Goal: Transaction & Acquisition: Purchase product/service

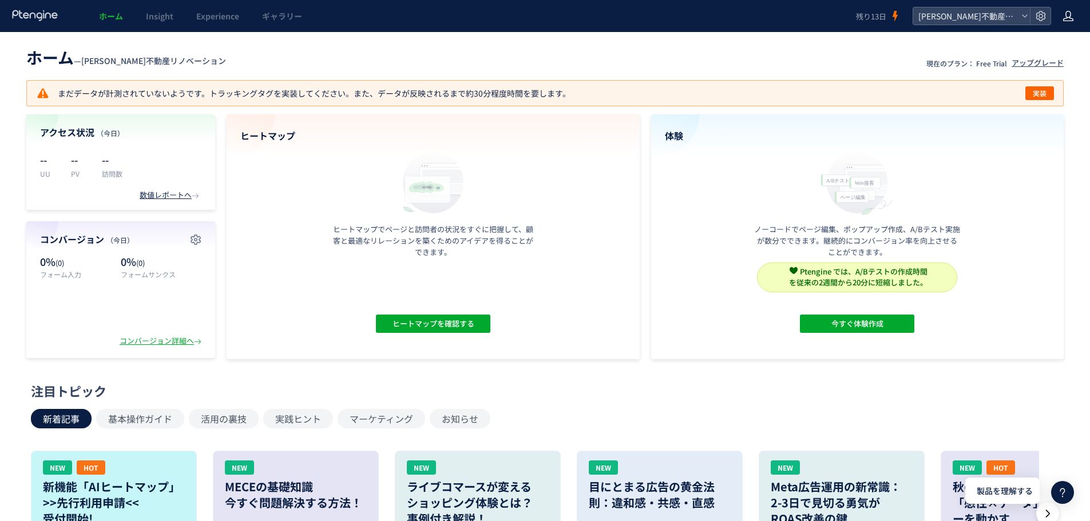
click at [1071, 17] on icon at bounding box center [1068, 15] width 11 height 11
click at [1039, 68] on span "ログアウト" at bounding box center [1031, 63] width 40 height 11
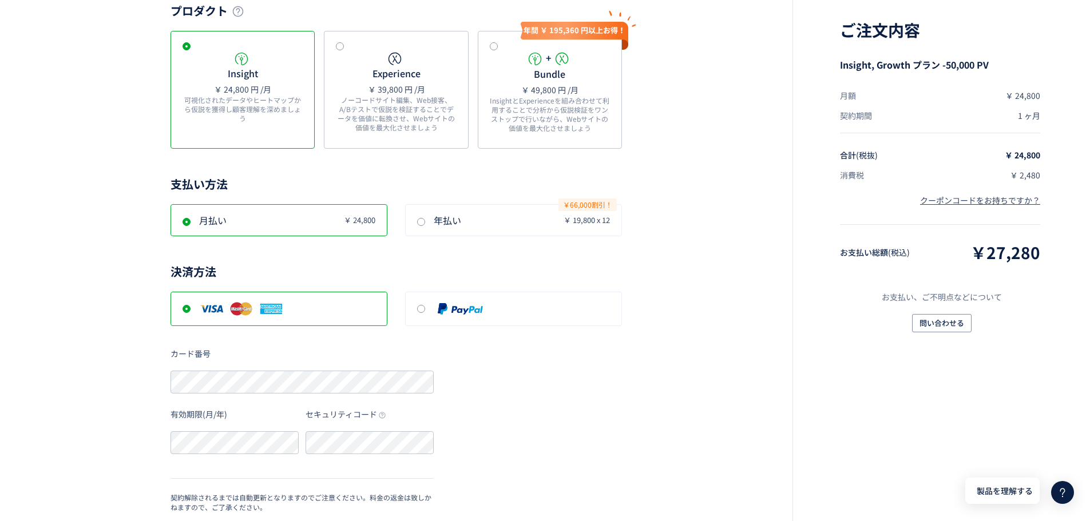
scroll to position [268, 0]
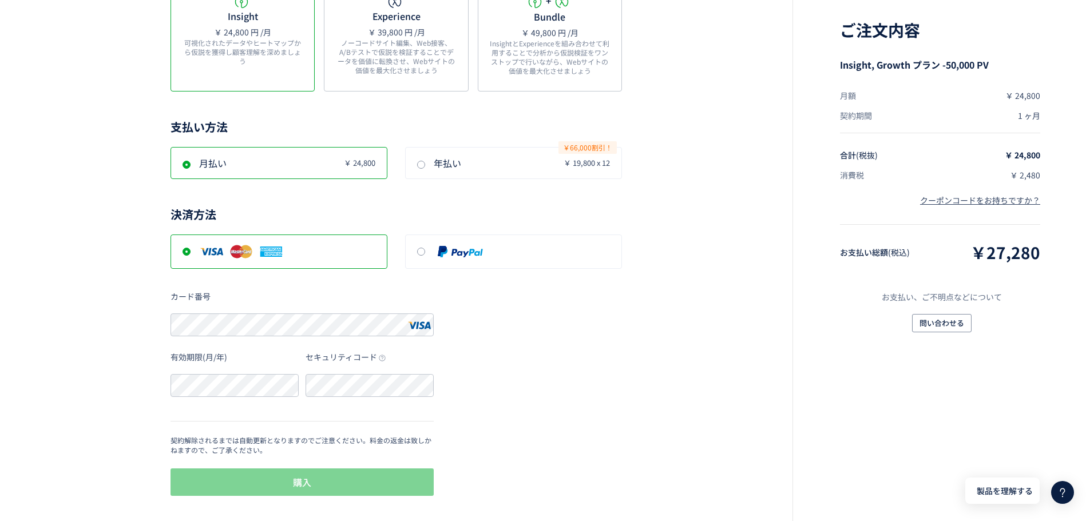
click at [711, 297] on div "戻る プラン選択 月間PV上限数 3,000 10,000 50,000 100,000 200,000 500,000 500,000+ プロダクト Ins…" at bounding box center [545, 126] width 1090 height 789
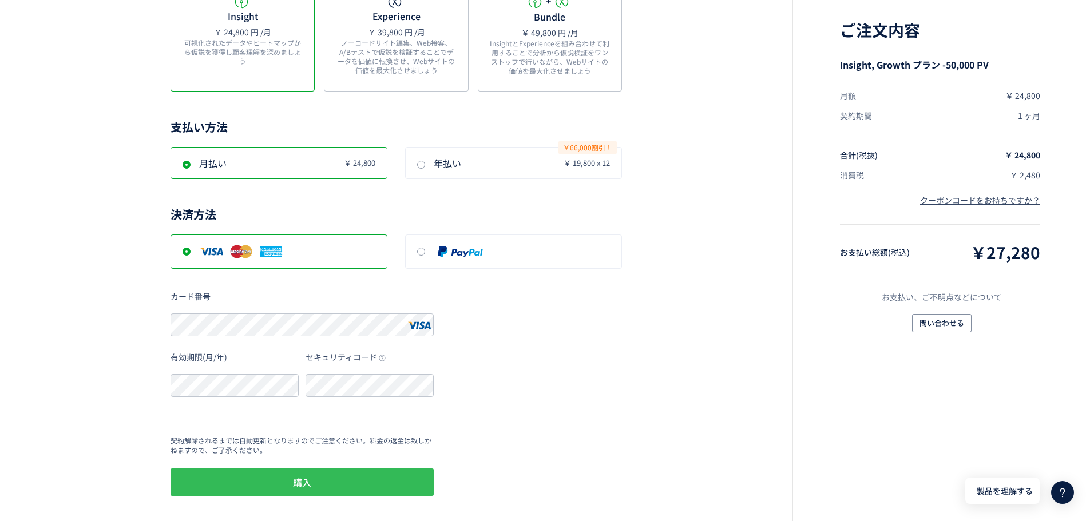
click at [355, 484] on button "購入" at bounding box center [302, 482] width 263 height 27
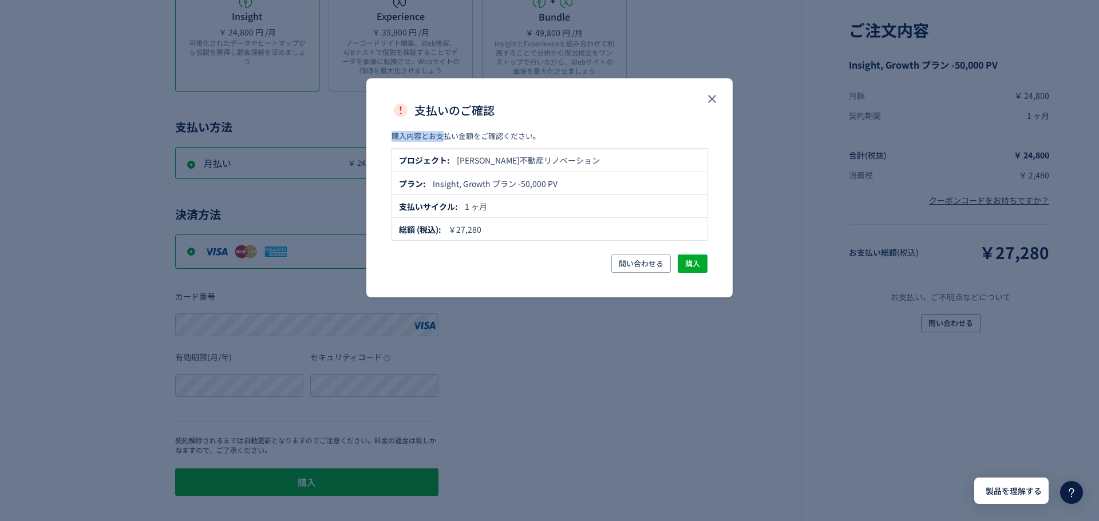
drag, startPoint x: 511, startPoint y: 98, endPoint x: 455, endPoint y: 121, distance: 60.6
click at [445, 132] on div "支払いのご確認 購入内容とお支払い金額をご確認ください。 プロジェクト: [PERSON_NAME]不動産リノベーション プラン: Insight, Grow…" at bounding box center [549, 188] width 366 height 220
click at [447, 97] on div "支払いのご確認" at bounding box center [549, 104] width 366 height 53
drag, startPoint x: 442, startPoint y: 88, endPoint x: 460, endPoint y: 90, distance: 17.8
click at [459, 90] on div "支払いのご確認" at bounding box center [549, 104] width 366 height 53
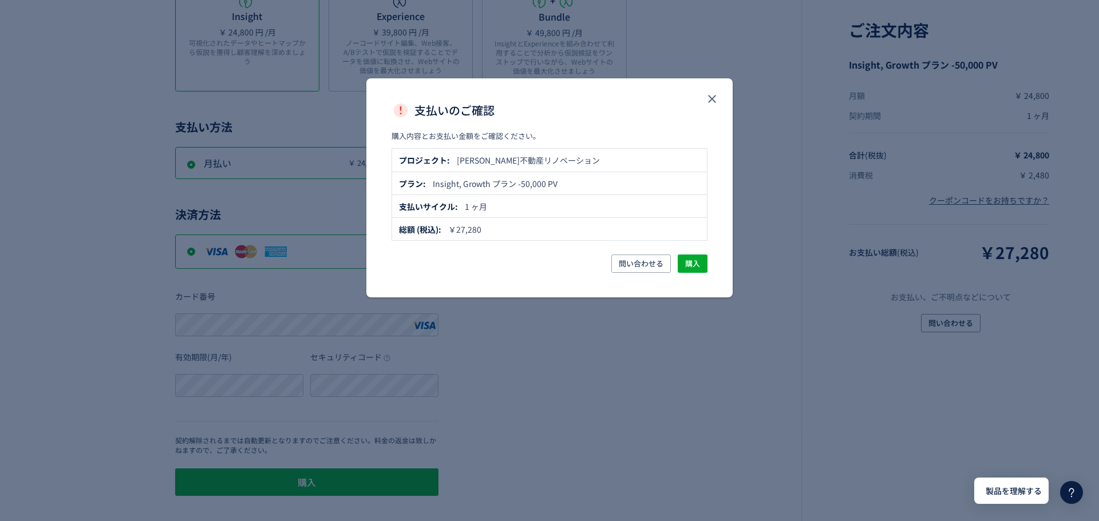
click at [513, 110] on div "支払いのご確認" at bounding box center [549, 110] width 316 height 18
click at [691, 264] on span "購入" at bounding box center [692, 264] width 15 height 18
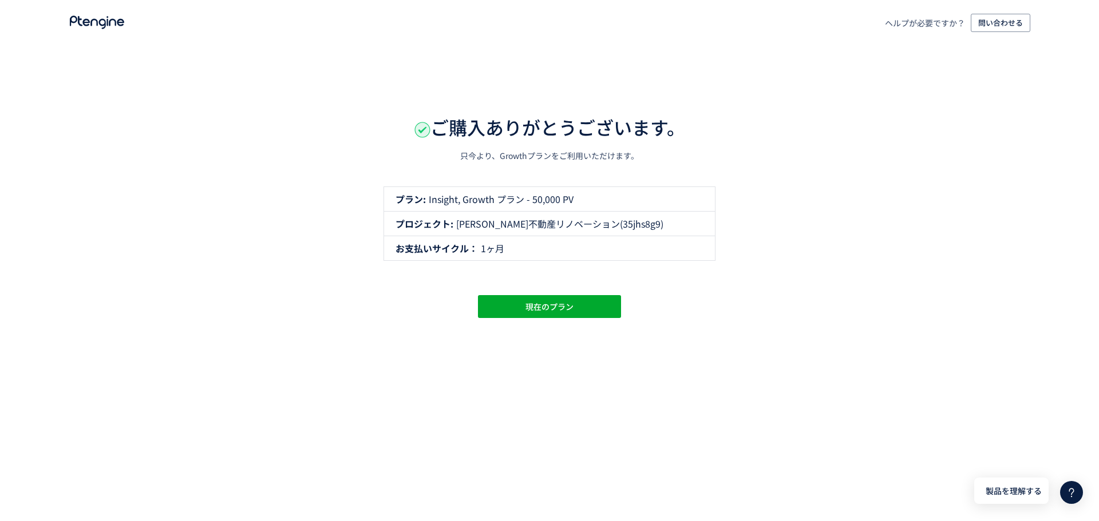
click at [978, 249] on div "ご購入ありがとうございます。 只今より、Growthプランをご利用いただけます。 プラン: Insight, Growth プラン - 50,000 PV プ…" at bounding box center [549, 216] width 1099 height 205
click at [540, 168] on div "ご購入ありがとうございます。 只今より、Growthプランをご利用いただけます。 プラン: Insight, Growth プラン - 50,000 PV プ…" at bounding box center [549, 216] width 1099 height 205
